Goal: Find contact information: Find contact information

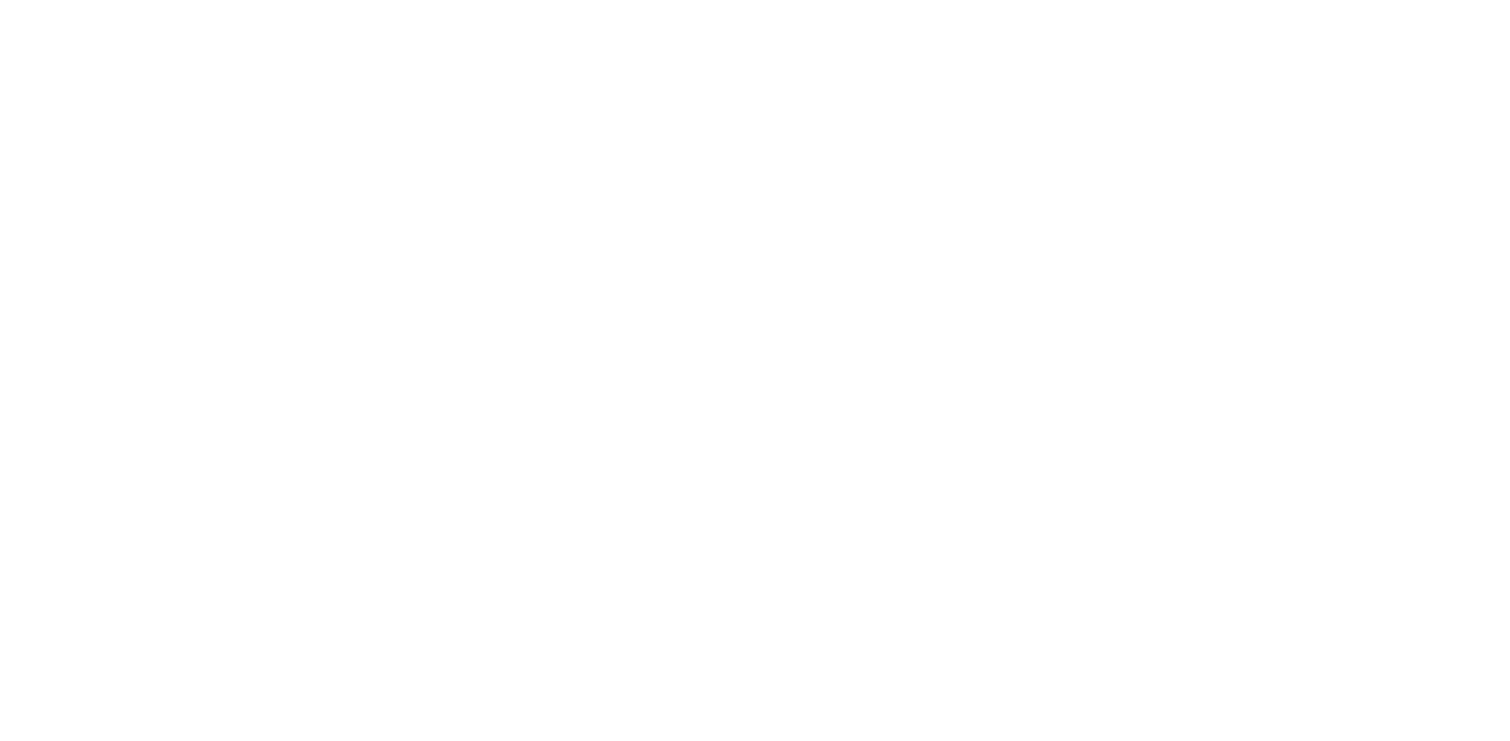
scroll to position [306, 0]
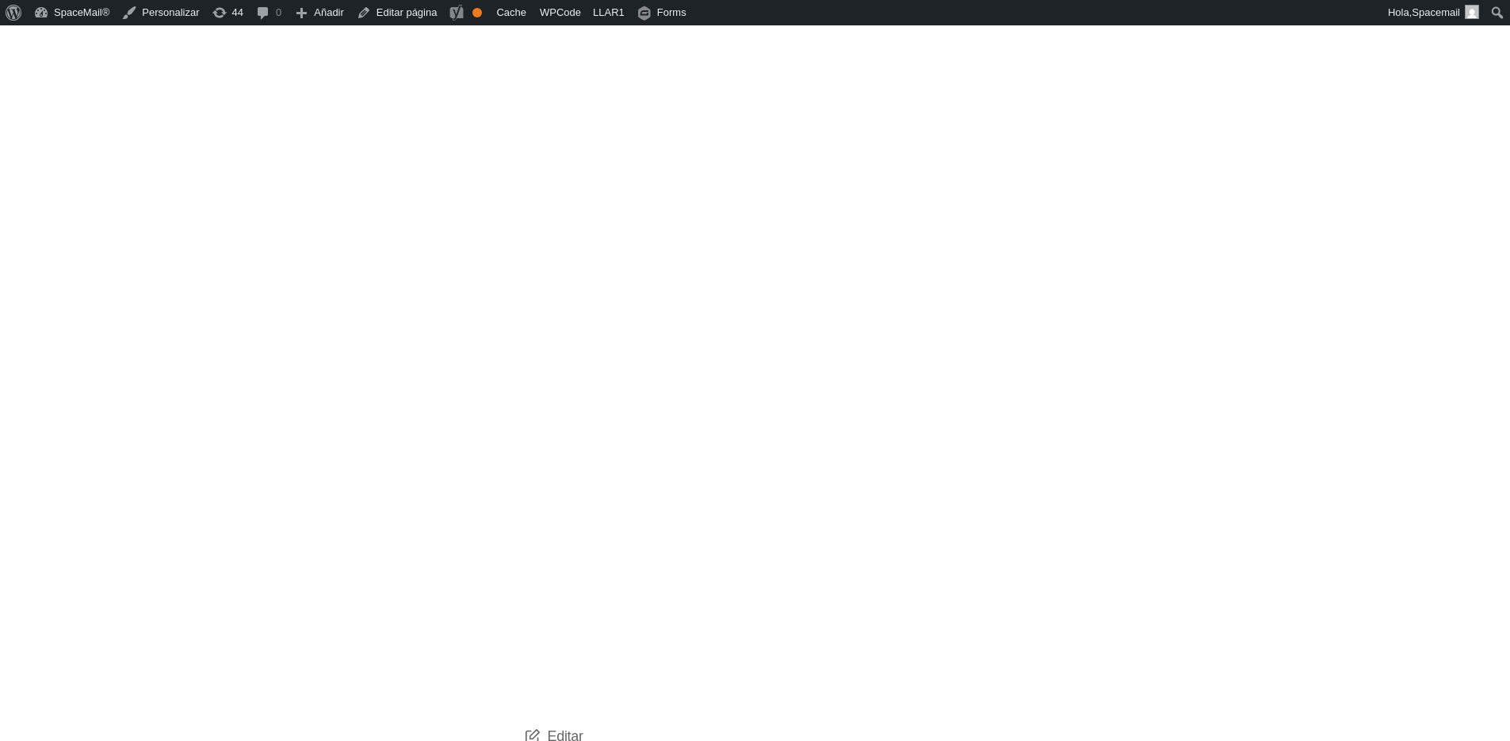
scroll to position [499, 0]
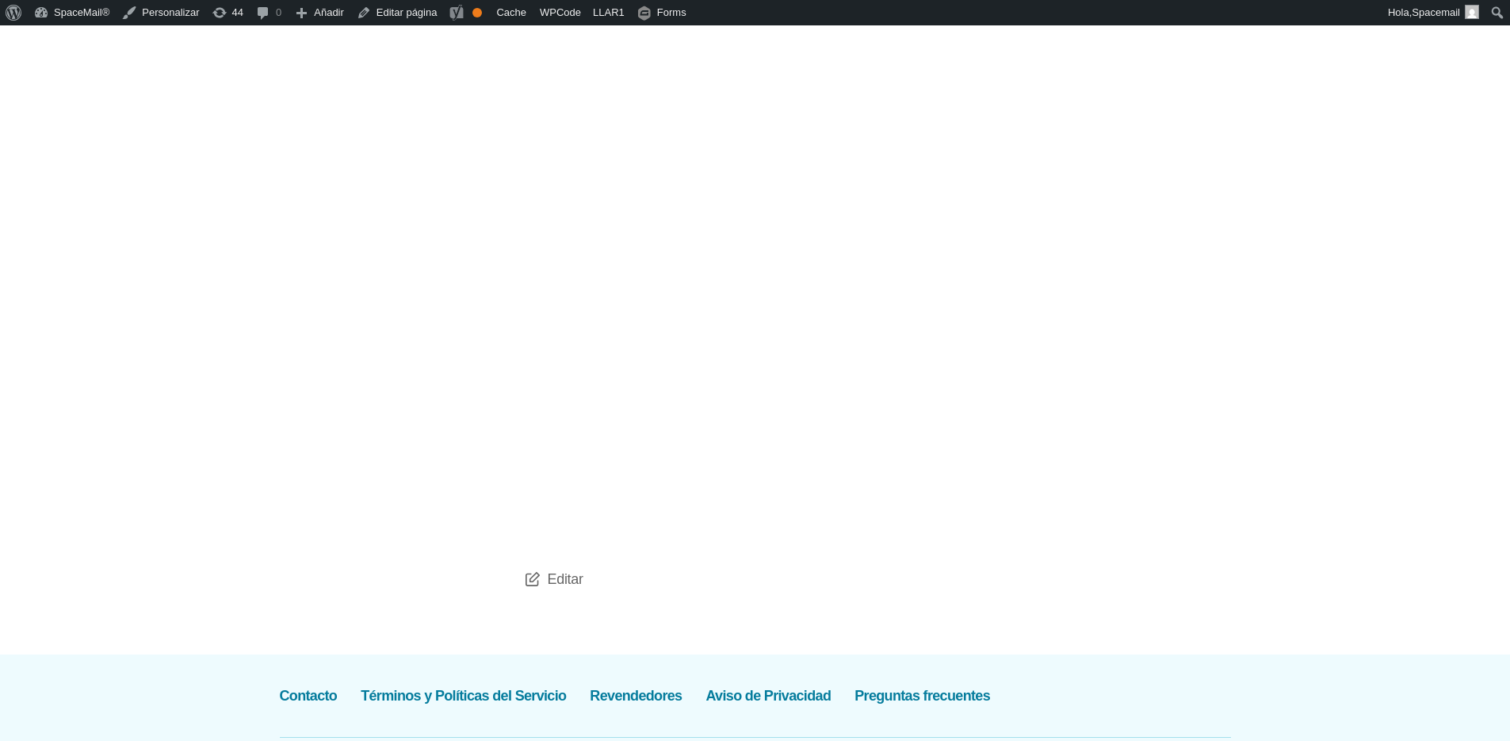
scroll to position [584, 0]
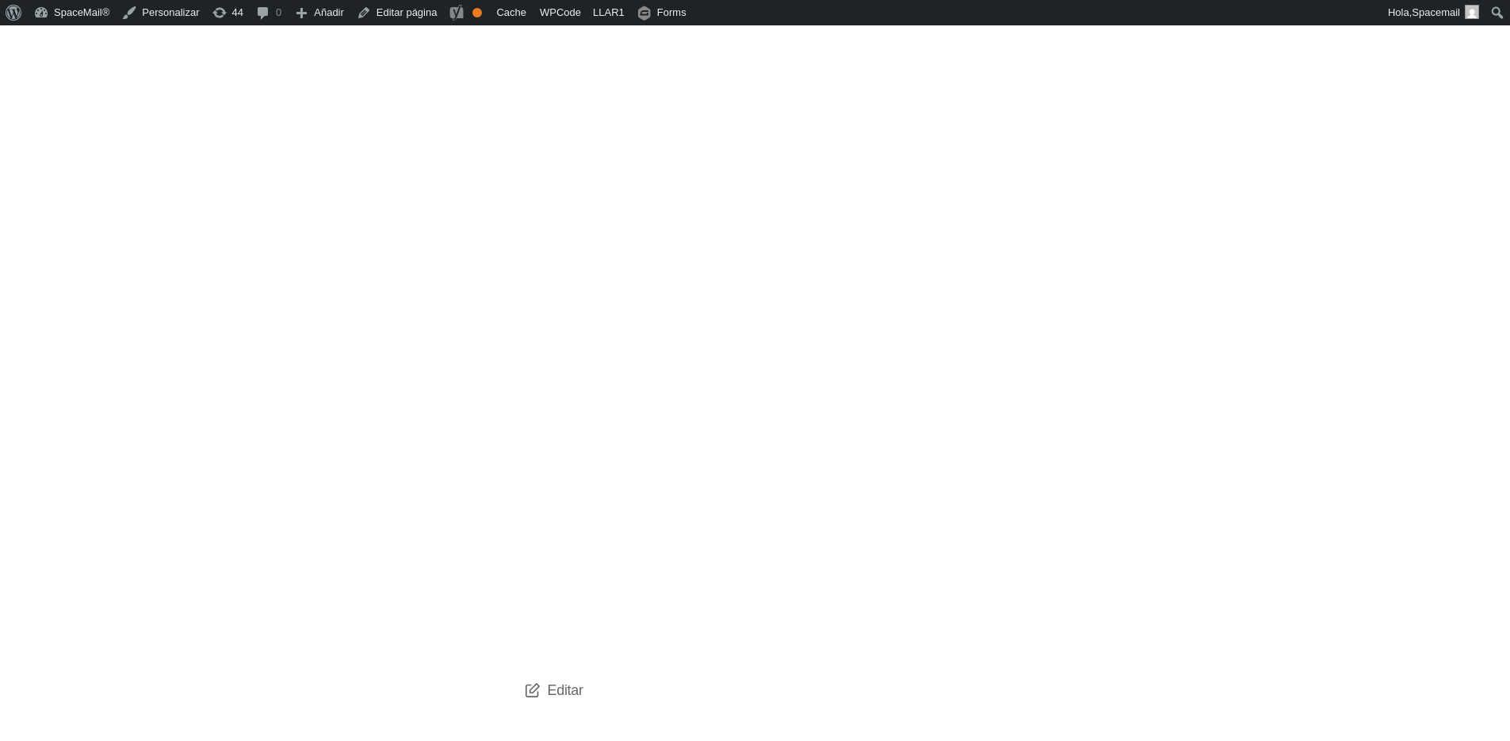
scroll to position [459, 0]
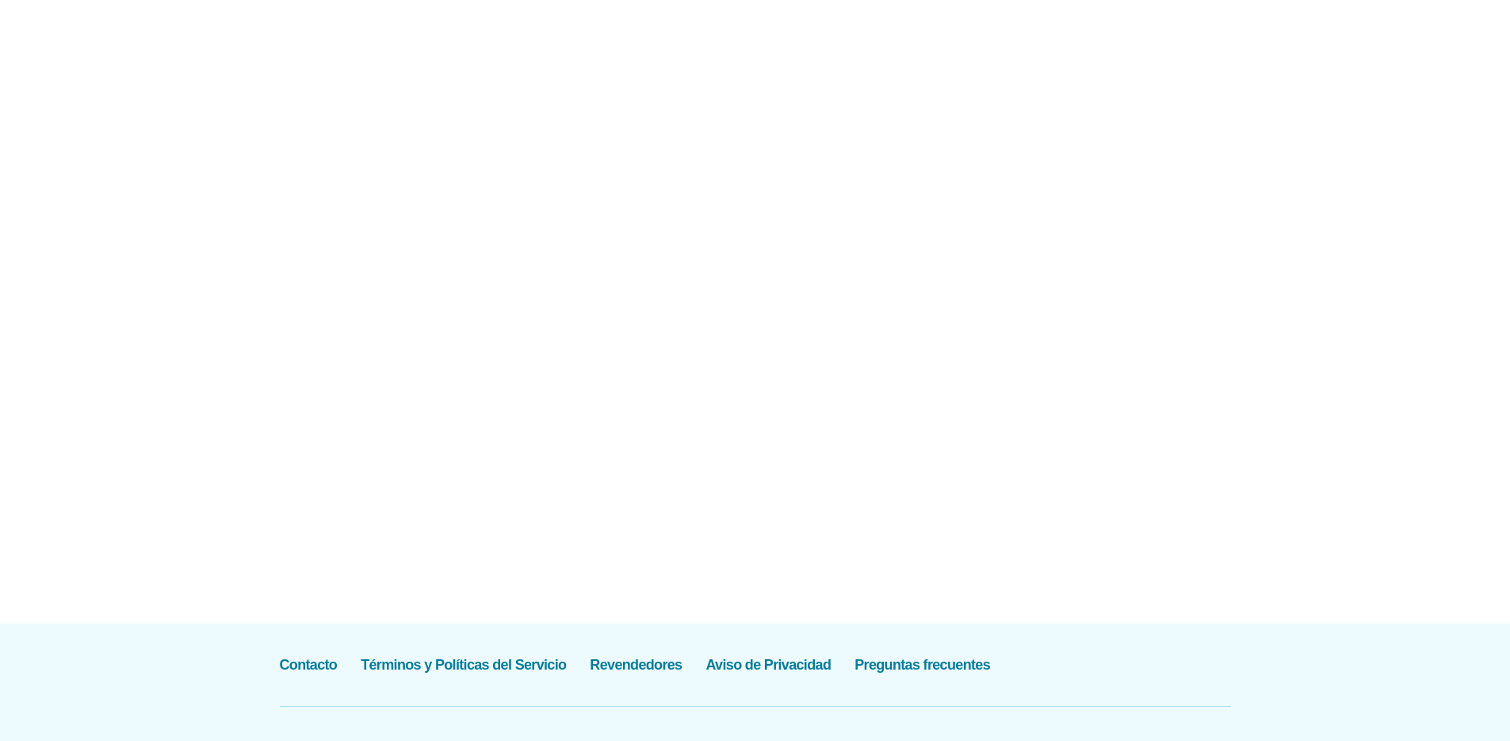
scroll to position [1414, 0]
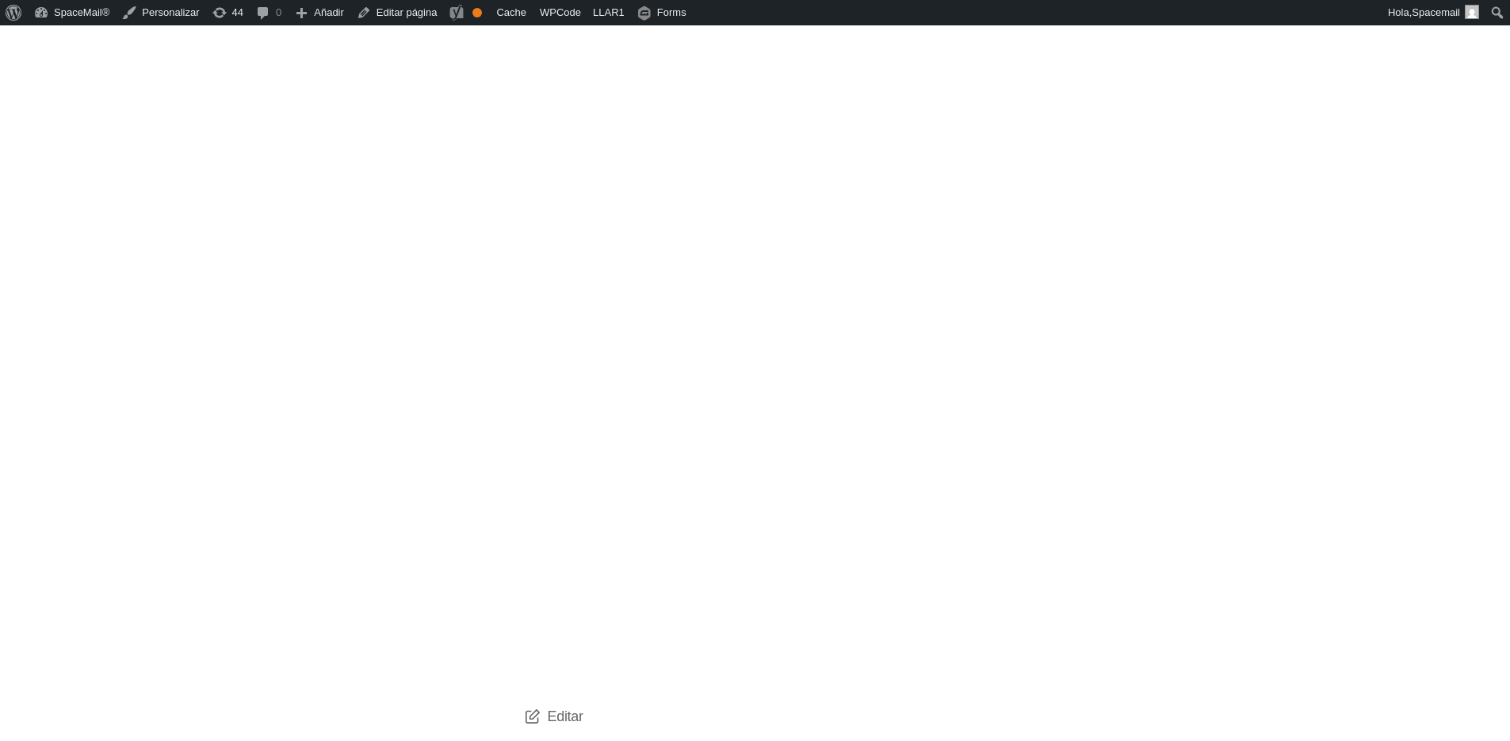
scroll to position [497, 0]
